Goal: Task Accomplishment & Management: Complete application form

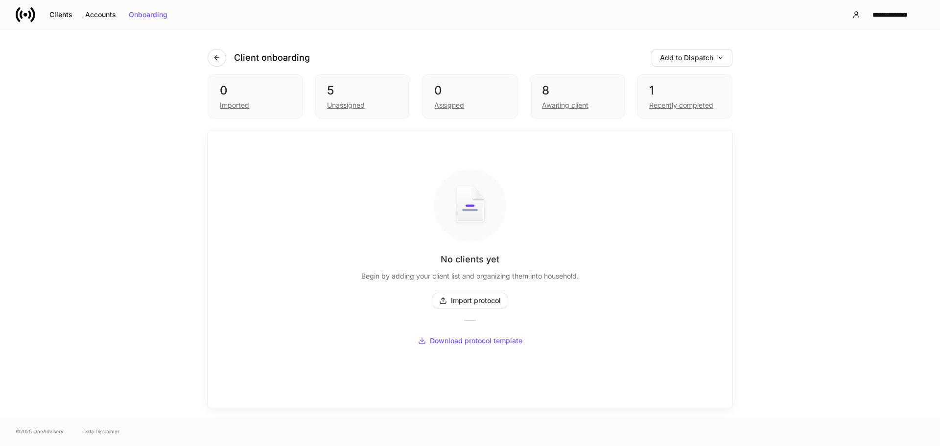
click at [381, 81] on div "5 Unassigned" at bounding box center [363, 96] width 96 height 44
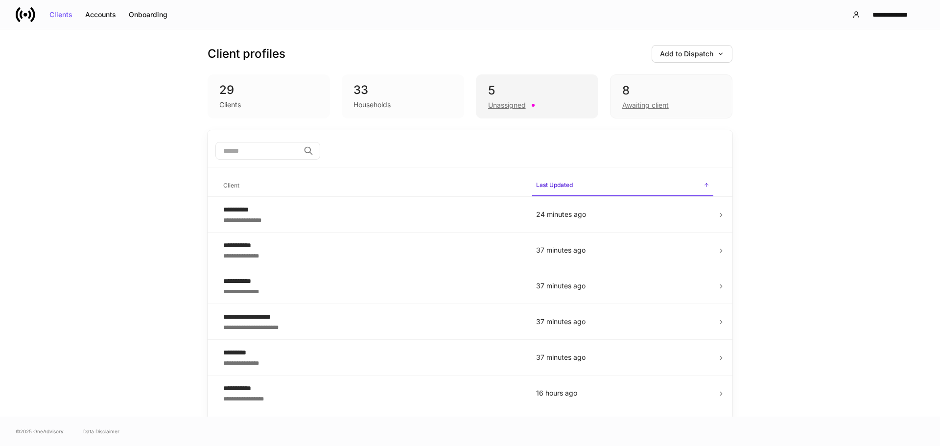
click at [535, 94] on div "5" at bounding box center [537, 91] width 98 height 16
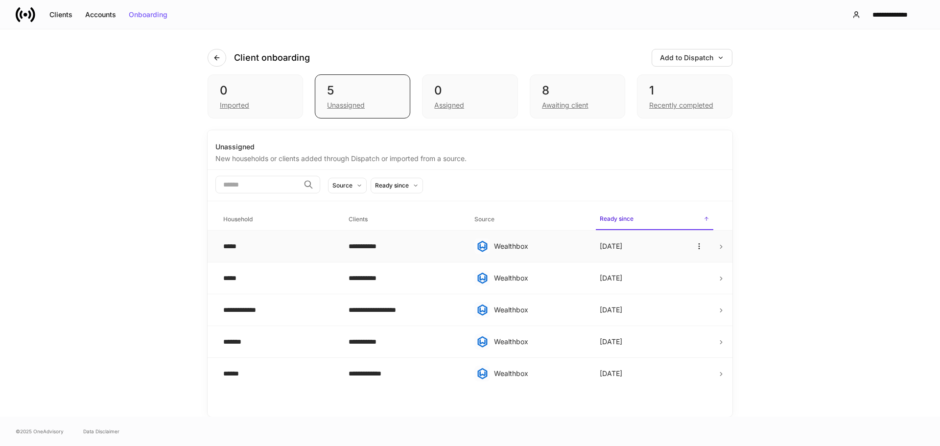
click at [437, 242] on div "**********" at bounding box center [404, 246] width 110 height 10
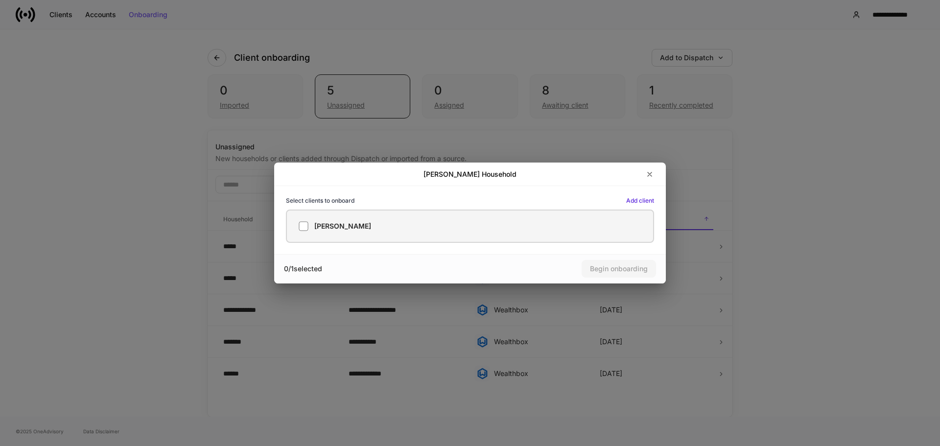
click at [403, 236] on label "Tommy Jones" at bounding box center [470, 226] width 368 height 33
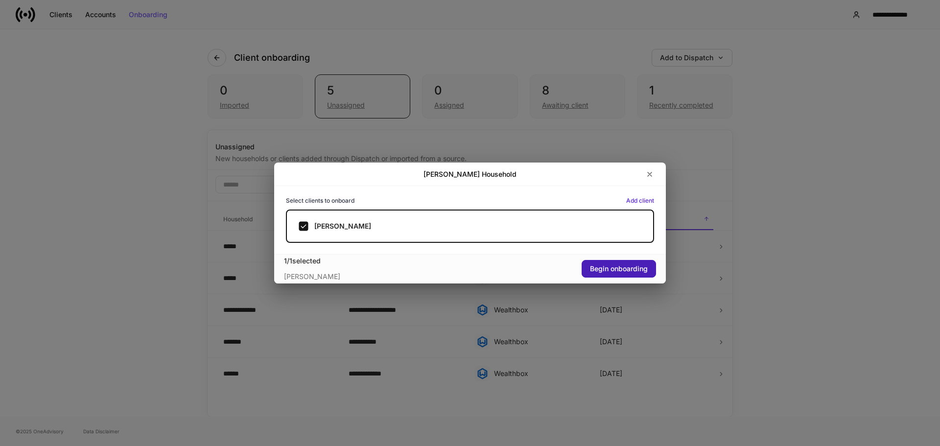
drag, startPoint x: 616, startPoint y: 269, endPoint x: 1200, endPoint y: 301, distance: 585.6
click at [940, 301] on html "**********" at bounding box center [470, 223] width 940 height 446
click at [647, 177] on icon "button" at bounding box center [650, 174] width 8 height 8
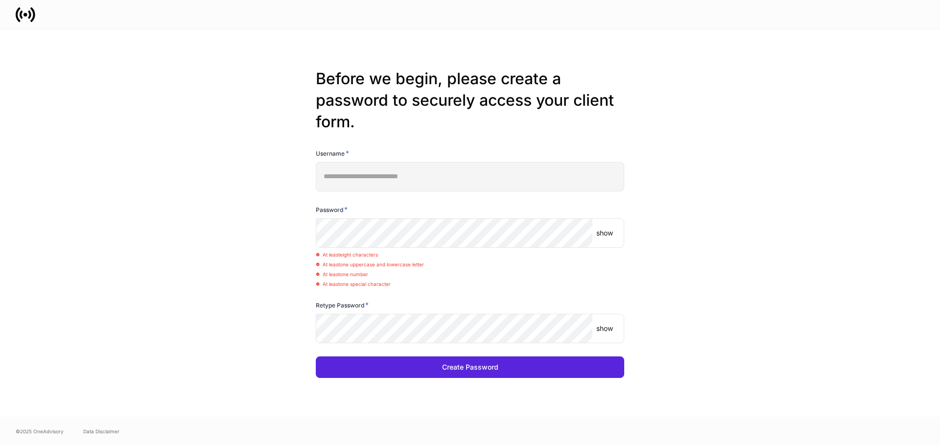
click at [562, 216] on div "Password *" at bounding box center [470, 212] width 309 height 14
drag, startPoint x: 561, startPoint y: 216, endPoint x: 548, endPoint y: 218, distance: 12.9
click at [557, 216] on div "Password *" at bounding box center [470, 212] width 309 height 14
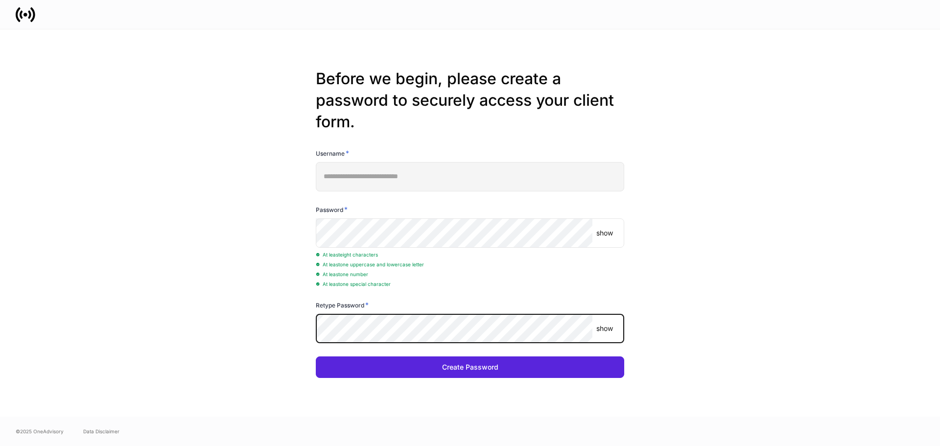
click at [316, 357] on button "Create Password" at bounding box center [470, 368] width 309 height 22
